Goal: Task Accomplishment & Management: Use online tool/utility

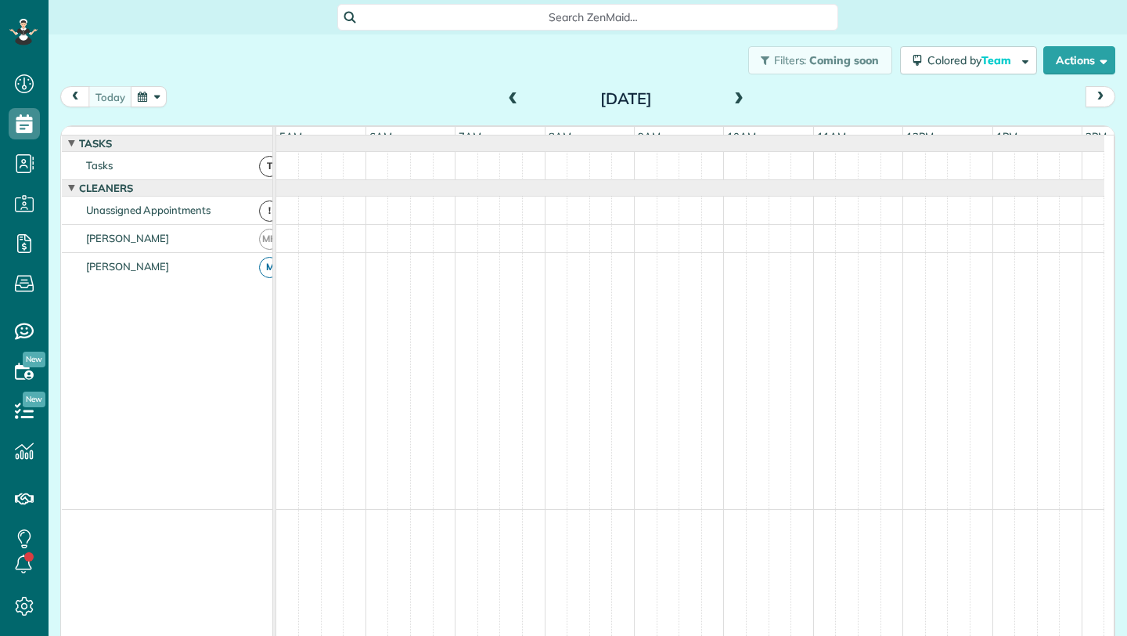
scroll to position [0, 90]
click at [153, 98] on button "button" at bounding box center [149, 96] width 36 height 21
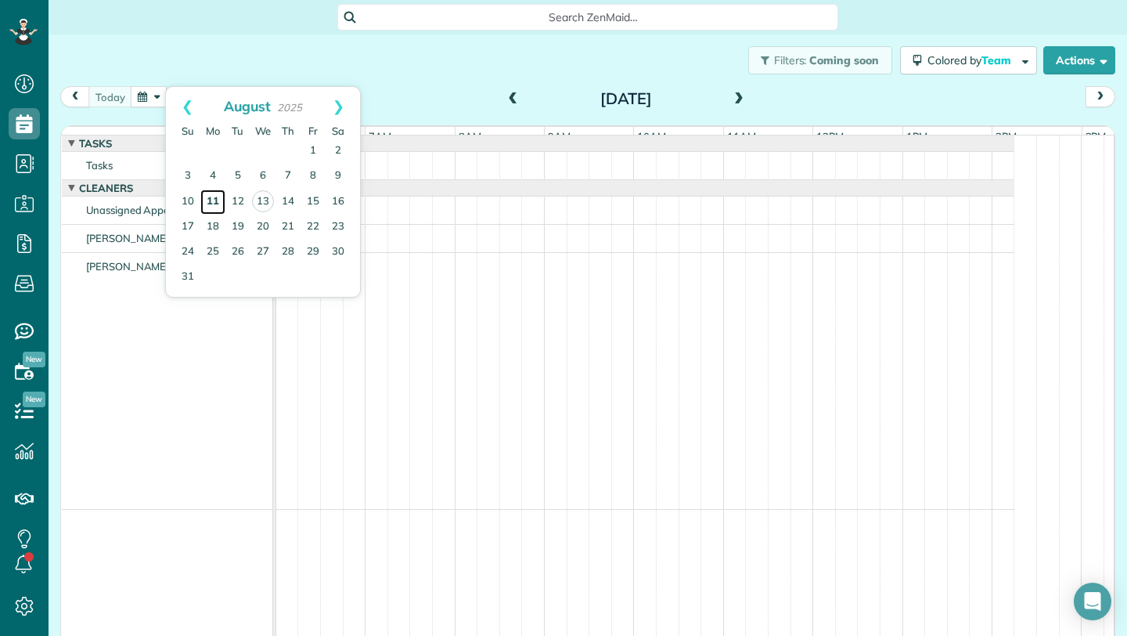
click at [215, 199] on link "11" at bounding box center [212, 201] width 25 height 25
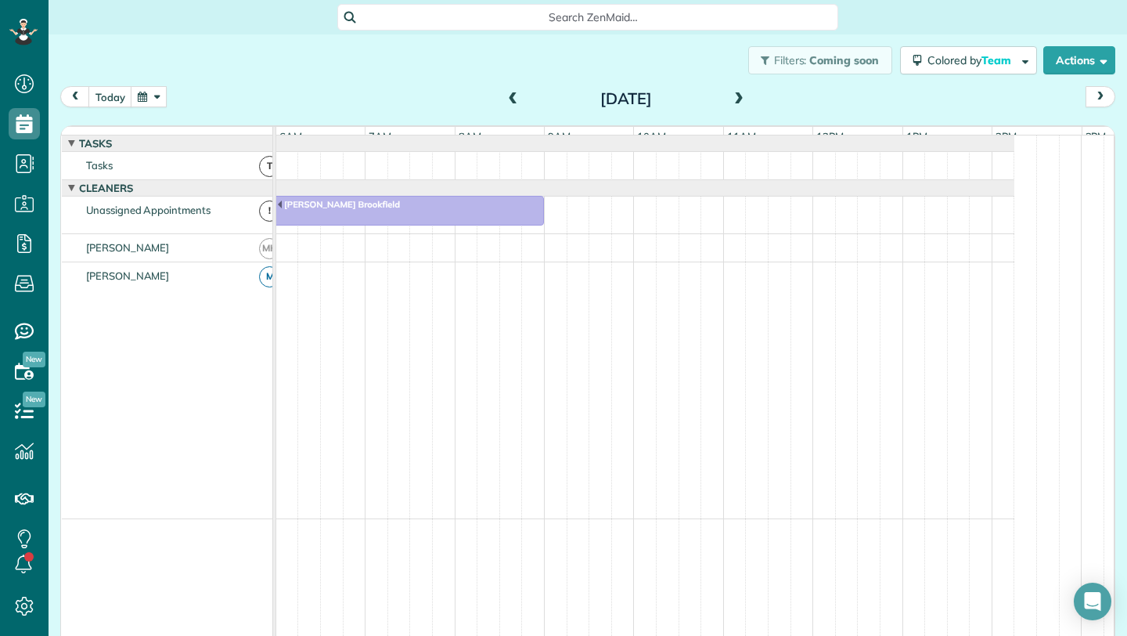
click at [732, 93] on span at bounding box center [738, 99] width 17 height 14
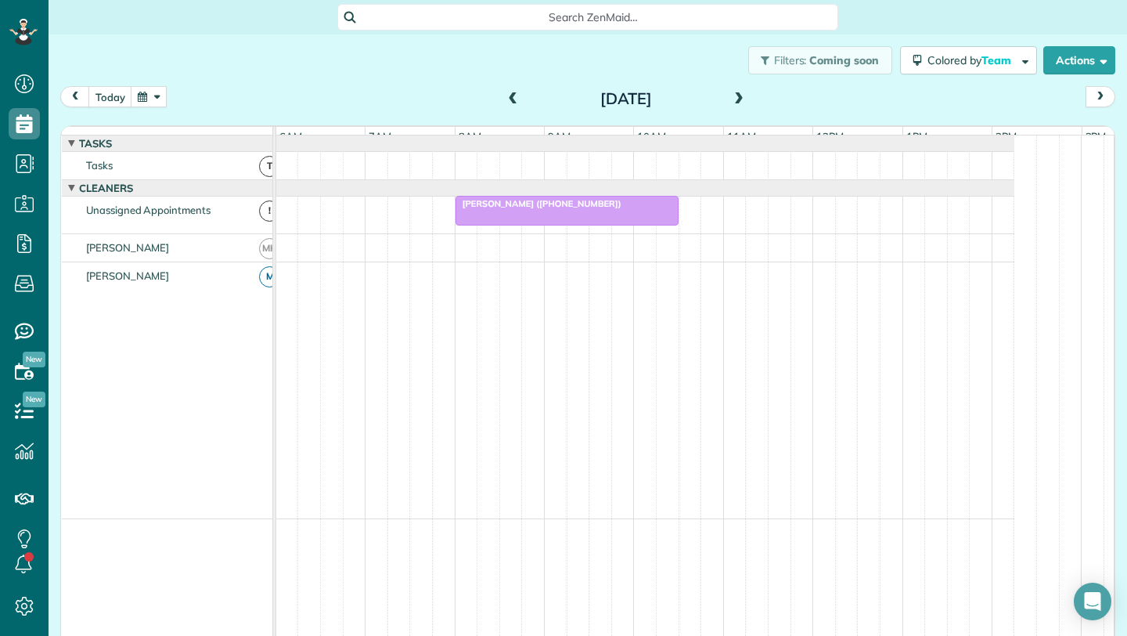
click at [572, 224] on div at bounding box center [567, 211] width 222 height 28
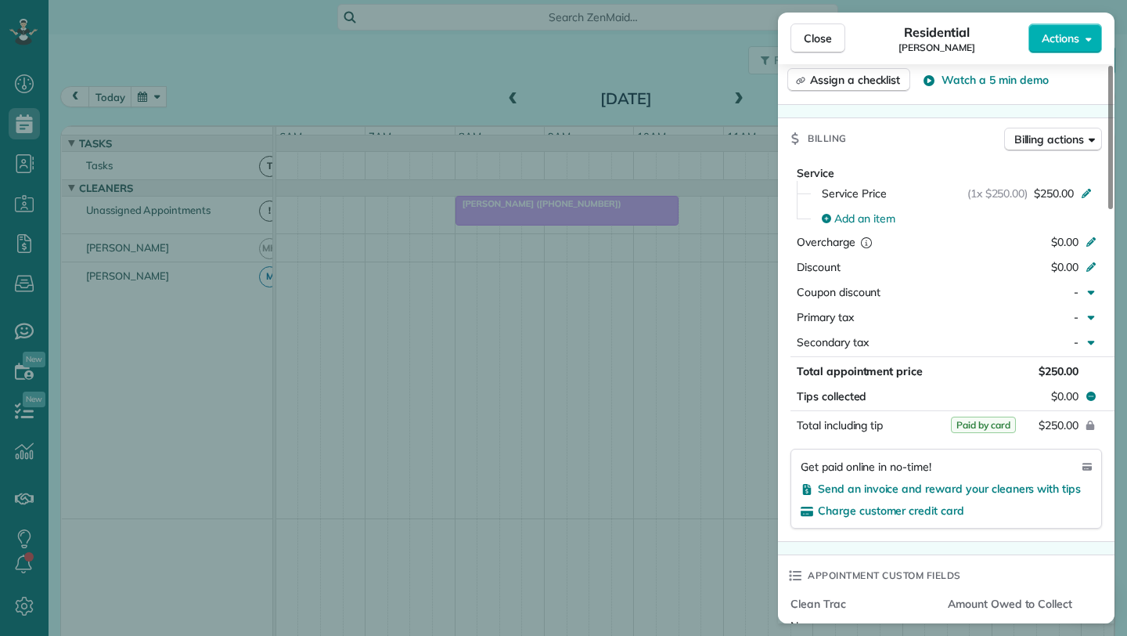
scroll to position [651, 0]
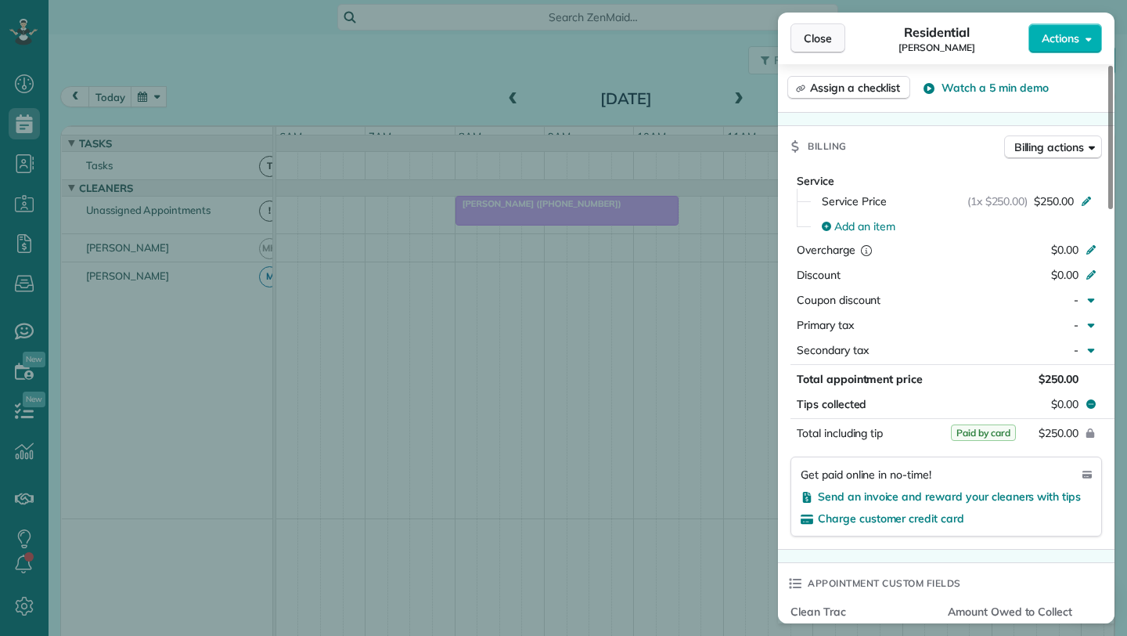
click at [809, 45] on span "Close" at bounding box center [818, 39] width 28 height 16
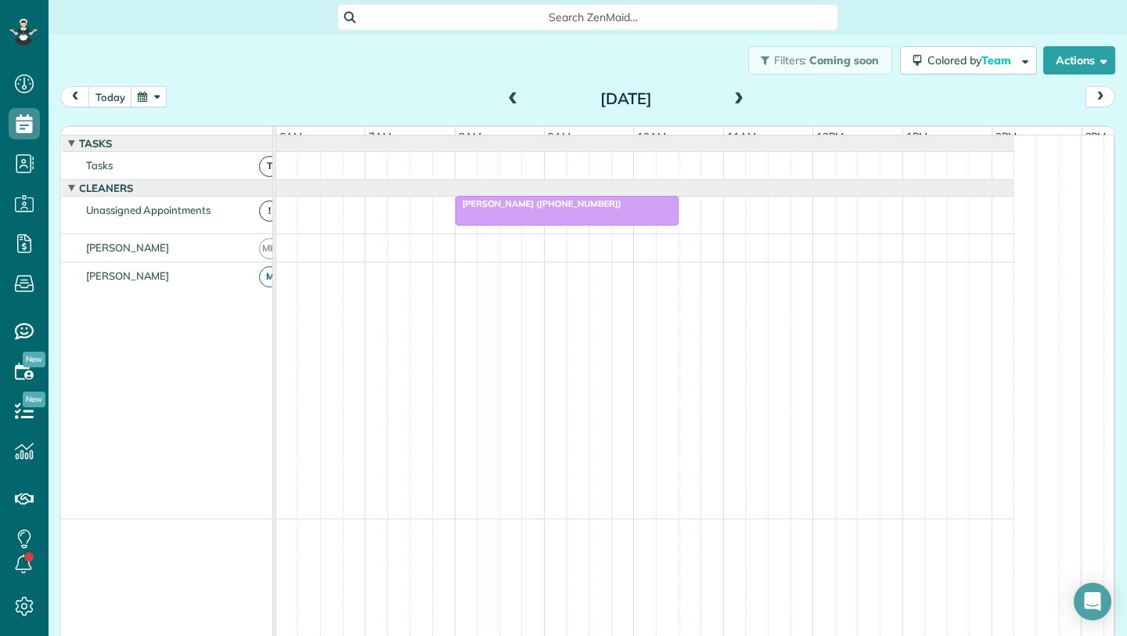
click at [735, 98] on span at bounding box center [738, 99] width 17 height 14
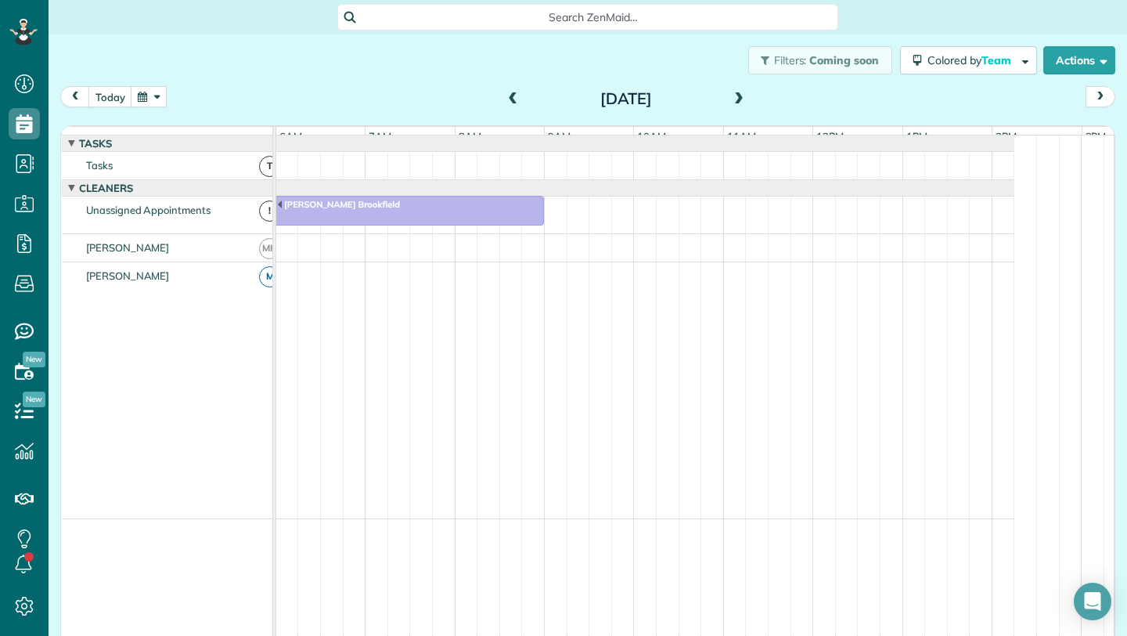
click at [150, 96] on button "button" at bounding box center [149, 96] width 36 height 21
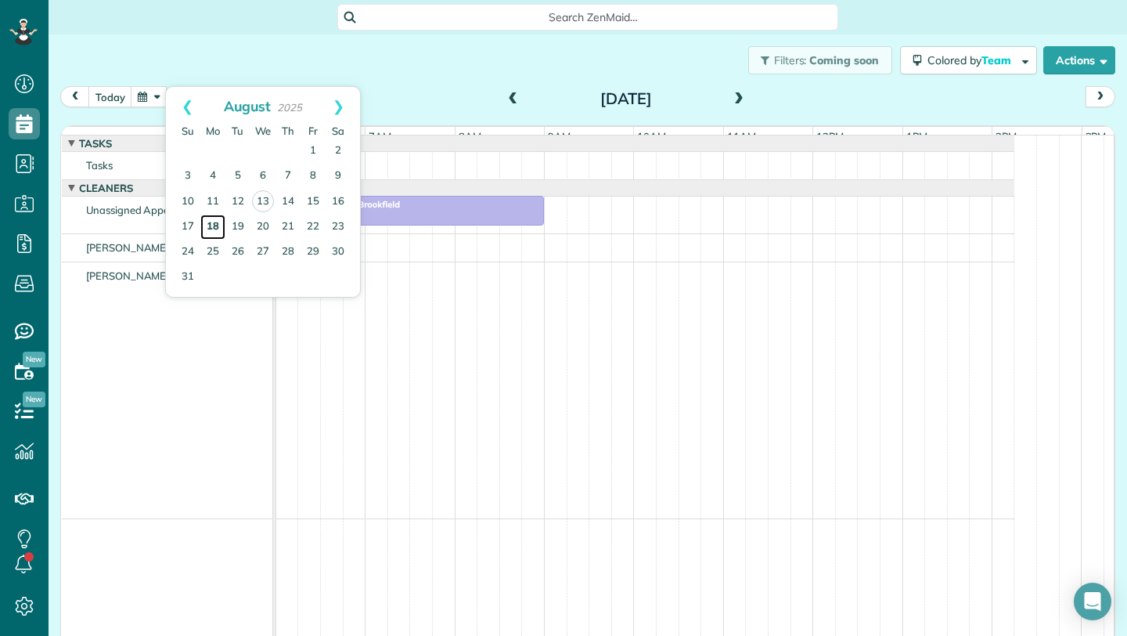
click at [211, 224] on link "18" at bounding box center [212, 227] width 25 height 25
